Goal: Find specific page/section: Find specific page/section

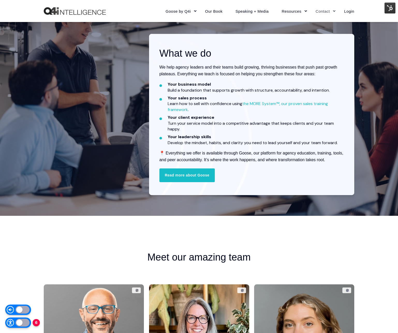
scroll to position [801, 0]
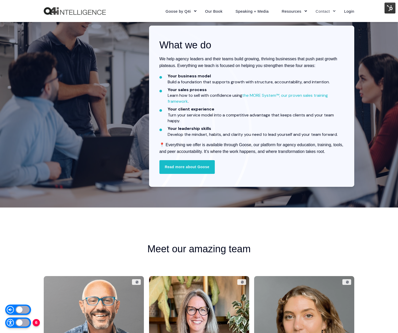
click at [18, 325] on div at bounding box center [23, 323] width 14 height 8
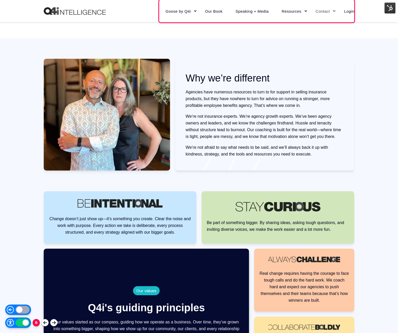
scroll to position [0, 0]
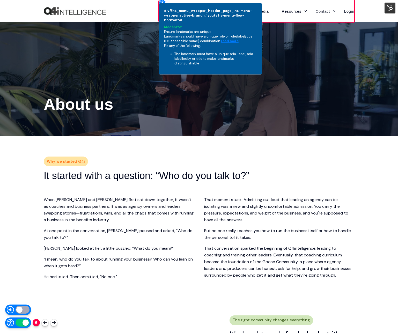
click at [163, 3] on div "div#hs_menu_wrapper_header_page_.hs-menu-wrapper.active-branch.flyouts.hs-menu-…" at bounding box center [211, 38] width 104 height 71
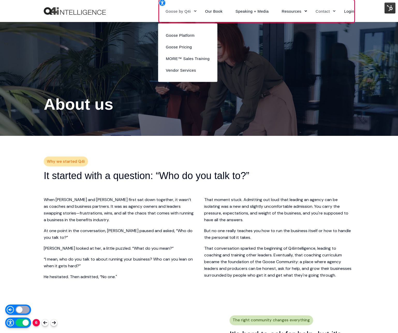
click at [188, 11] on link "Goose by Q4i" at bounding box center [179, 11] width 40 height 23
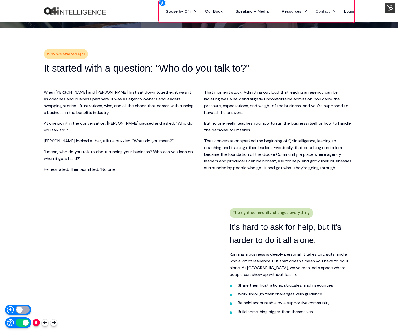
scroll to position [107, 0]
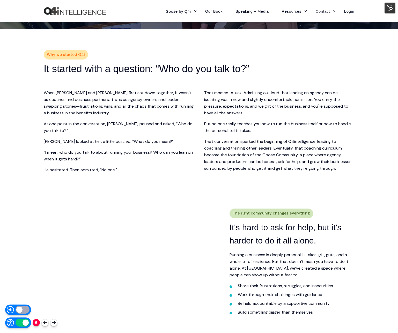
click at [53, 320] on div "6" at bounding box center [31, 323] width 52 height 10
click at [54, 322] on div at bounding box center [54, 322] width 4 height 3
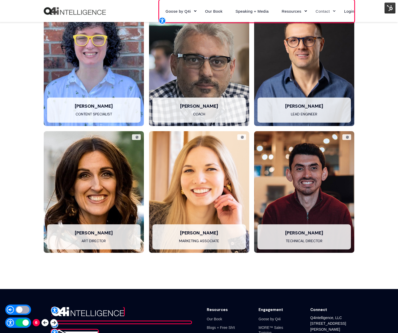
scroll to position [1265, 0]
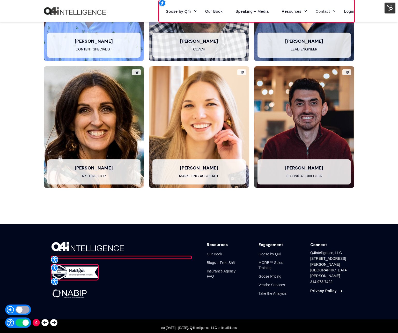
click at [52, 324] on div at bounding box center [54, 322] width 4 height 3
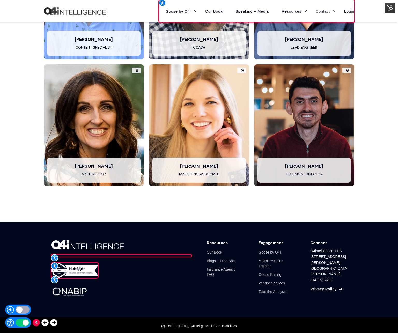
click at [52, 324] on div at bounding box center [54, 322] width 4 height 3
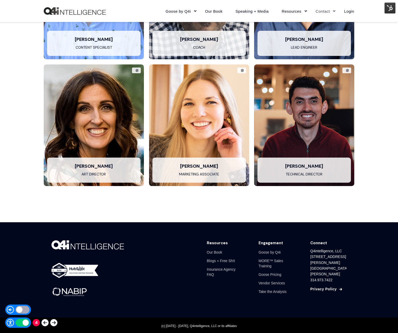
click at [27, 322] on div at bounding box center [23, 323] width 14 height 8
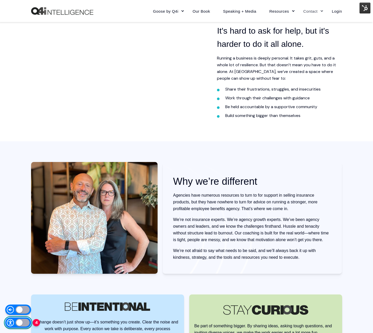
scroll to position [304, 0]
click at [366, 7] on img at bounding box center [364, 8] width 11 height 11
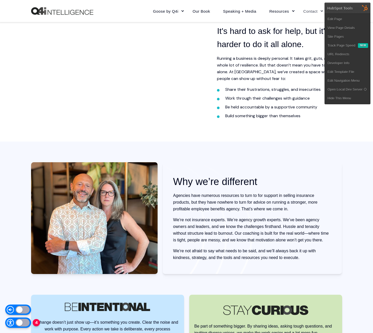
click at [365, 10] on img at bounding box center [364, 8] width 11 height 11
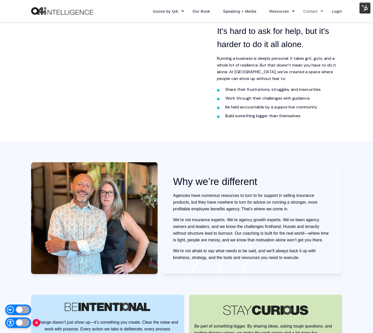
click at [365, 10] on img at bounding box center [364, 8] width 11 height 11
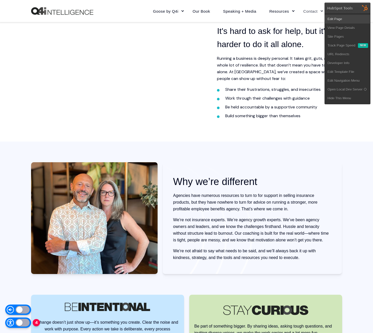
click at [357, 20] on link "Edit Page" at bounding box center [347, 19] width 45 height 9
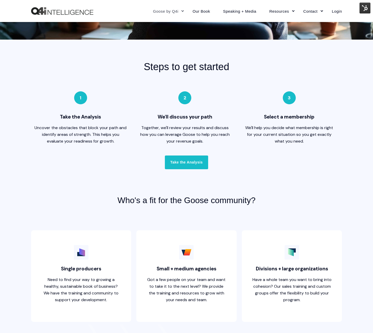
scroll to position [1201, 0]
